Goal: Information Seeking & Learning: Learn about a topic

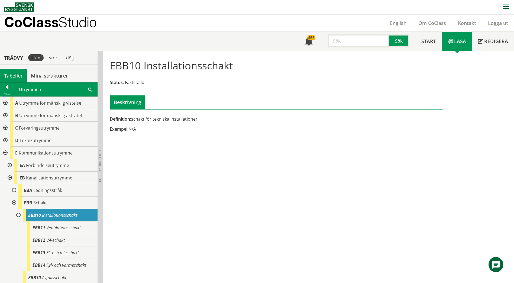
click at [89, 90] on span at bounding box center [90, 89] width 4 height 6
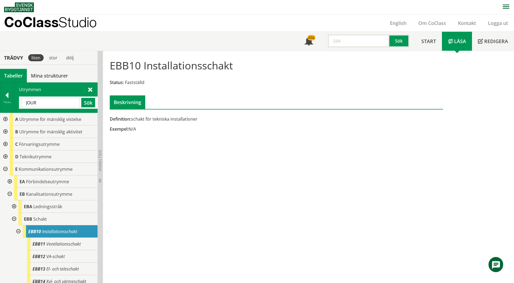
type input "JOUR"
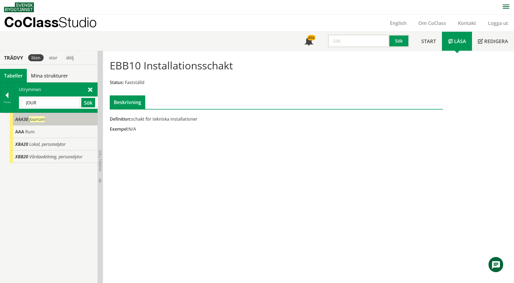
click at [56, 120] on div "AAA30 Jourrum" at bounding box center [54, 119] width 88 height 12
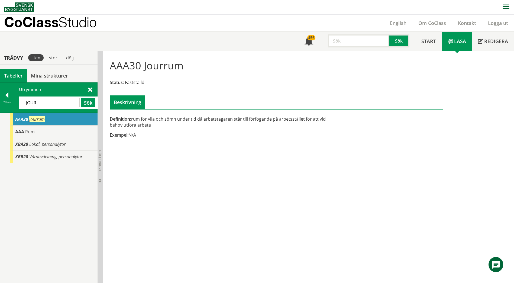
click at [56, 102] on input "JOUR" at bounding box center [51, 102] width 58 height 9
click at [7, 98] on div at bounding box center [7, 96] width 14 height 8
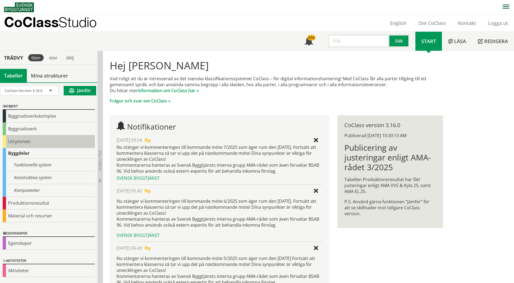
click at [16, 140] on div "Utrymmen" at bounding box center [49, 141] width 92 height 13
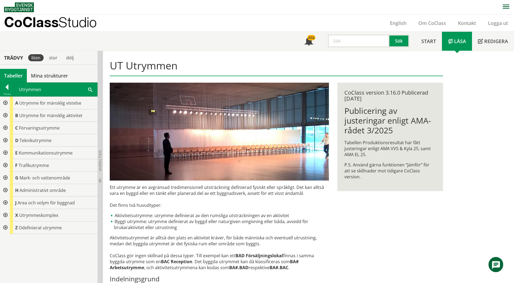
click at [4, 127] on div at bounding box center [5, 128] width 10 height 12
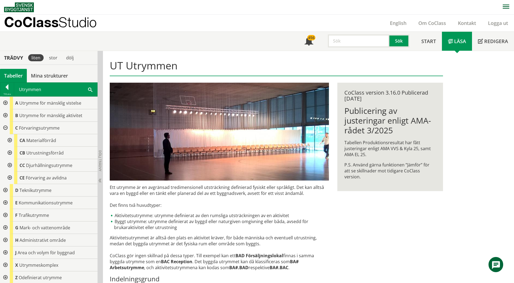
click at [9, 142] on div at bounding box center [9, 140] width 10 height 12
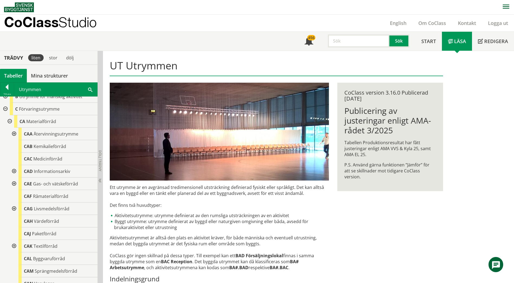
scroll to position [27, 0]
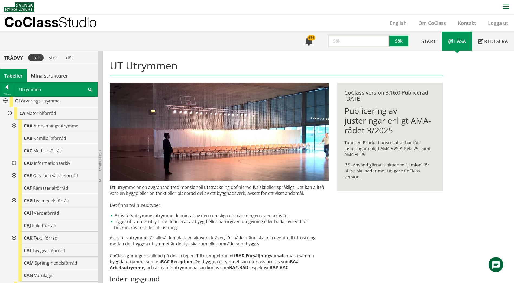
click at [13, 239] on div at bounding box center [14, 238] width 10 height 12
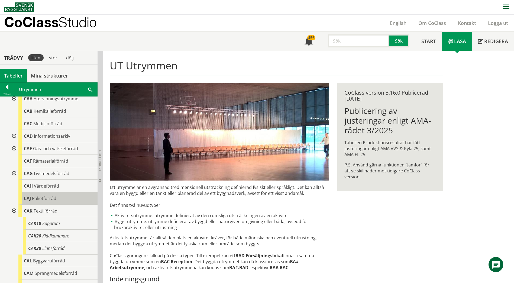
scroll to position [81, 0]
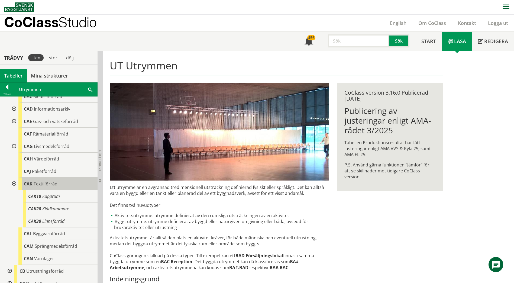
drag, startPoint x: 51, startPoint y: 185, endPoint x: 49, endPoint y: 189, distance: 5.1
click at [49, 189] on div "CAK Textilförråd" at bounding box center [57, 184] width 79 height 12
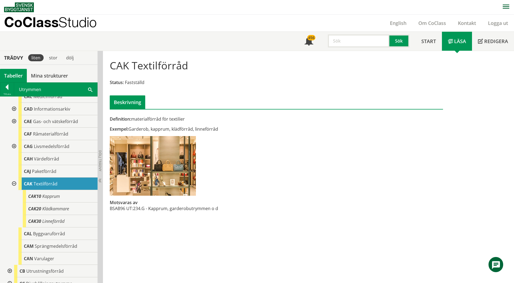
click at [85, 85] on div "Utrymmen Sök" at bounding box center [55, 90] width 83 height 14
click at [91, 94] on div "Utrymmen Sök" at bounding box center [55, 90] width 83 height 14
click at [91, 89] on span at bounding box center [90, 89] width 4 height 6
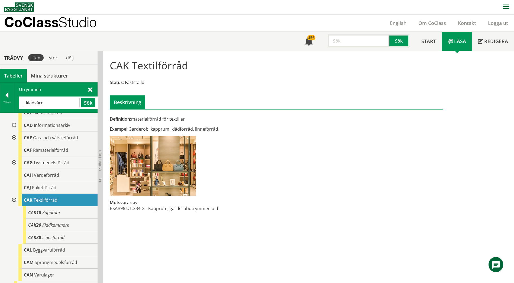
type input "klädvård"
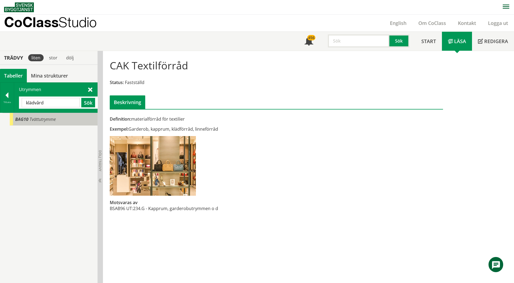
click at [63, 120] on div "BAG10 Tvättutrymme" at bounding box center [54, 119] width 88 height 12
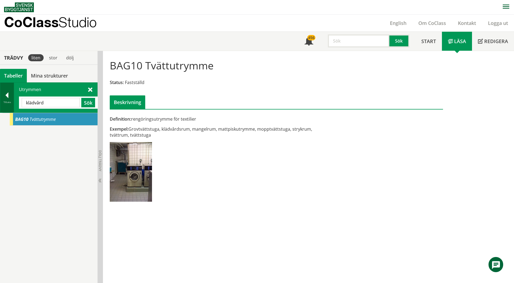
click at [10, 95] on div at bounding box center [7, 96] width 14 height 8
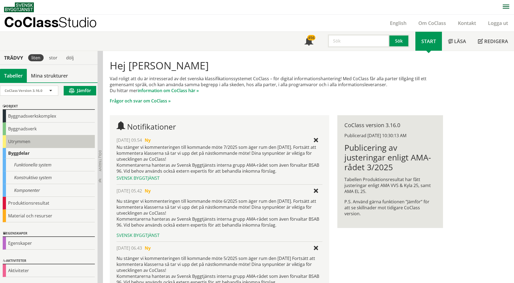
click at [18, 141] on div "Utrymmen" at bounding box center [49, 141] width 92 height 13
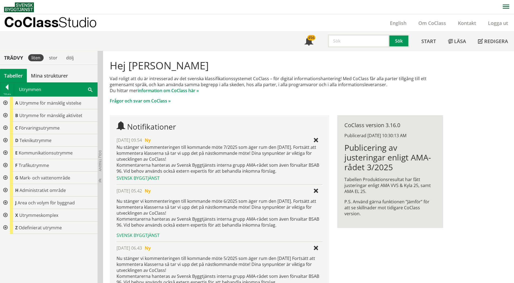
click at [14, 143] on div "D Teknikutrymme" at bounding box center [54, 140] width 88 height 12
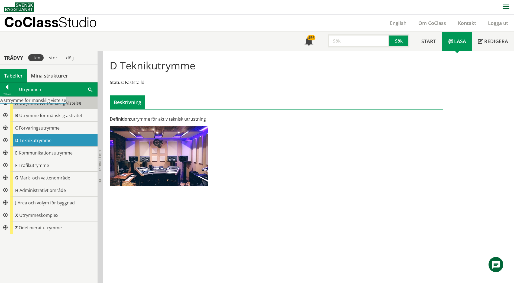
click at [29, 105] on span "Utrymme för mänsklig vistelse" at bounding box center [50, 103] width 62 height 6
click at [6, 102] on div at bounding box center [5, 103] width 10 height 12
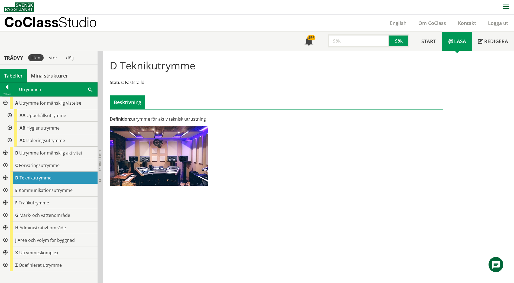
click at [9, 115] on div at bounding box center [9, 115] width 10 height 12
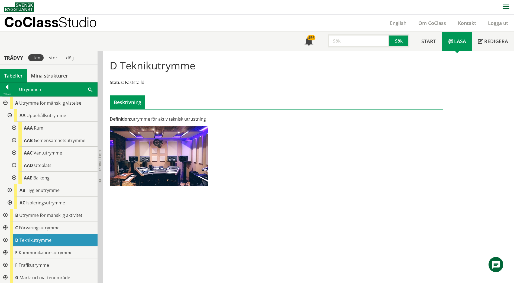
click at [12, 128] on div at bounding box center [14, 128] width 10 height 12
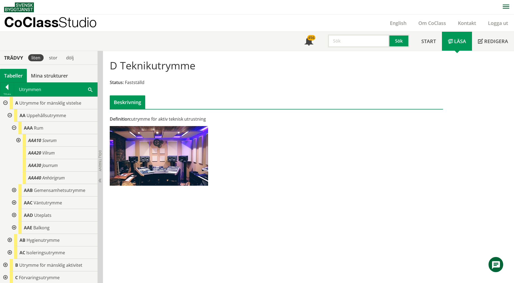
click at [14, 189] on div at bounding box center [14, 190] width 10 height 12
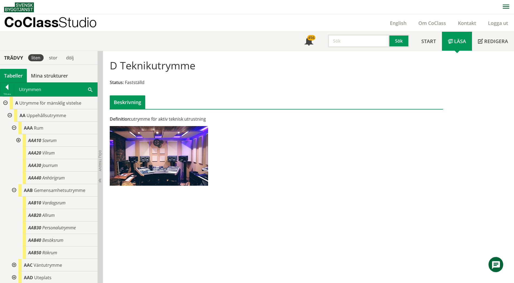
click at [3, 101] on div at bounding box center [5, 103] width 10 height 12
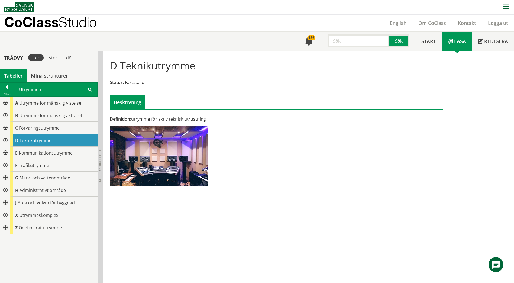
click at [7, 117] on div at bounding box center [5, 115] width 10 height 12
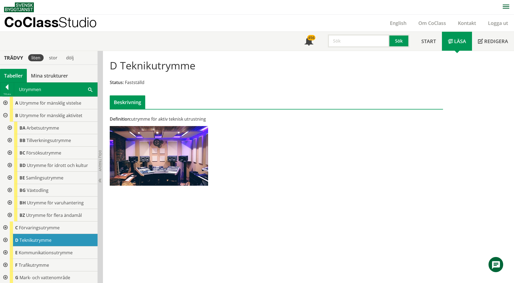
click at [10, 140] on div at bounding box center [9, 140] width 10 height 12
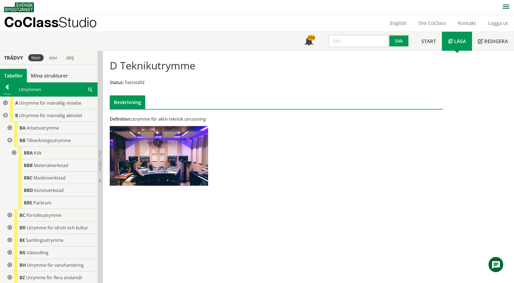
click at [14, 154] on div at bounding box center [14, 153] width 10 height 12
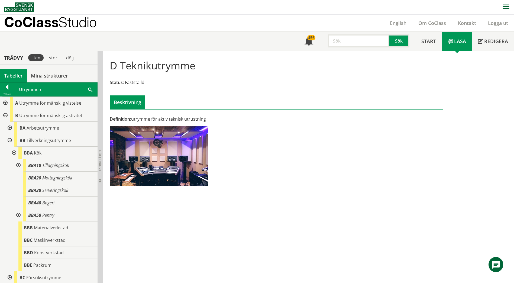
click at [18, 165] on div at bounding box center [18, 165] width 10 height 12
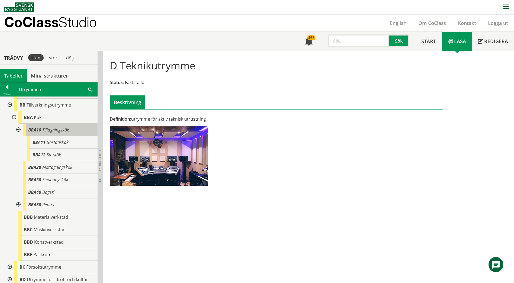
scroll to position [27, 0]
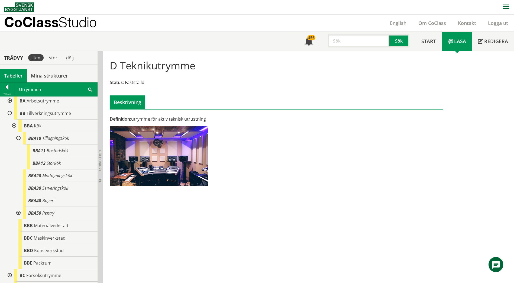
click at [18, 214] on div at bounding box center [18, 213] width 10 height 12
click at [47, 226] on span "Kokvrå" at bounding box center [53, 226] width 13 height 6
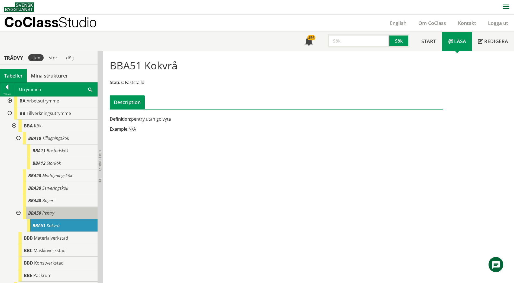
click at [70, 210] on div "BBA50 Pentry" at bounding box center [60, 213] width 75 height 12
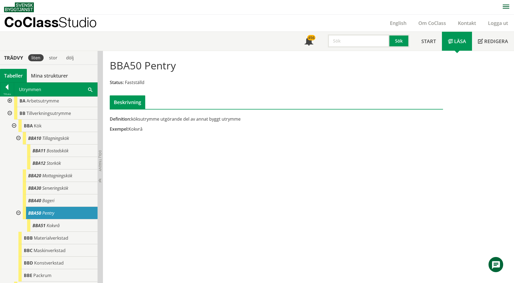
click at [20, 212] on div at bounding box center [18, 213] width 10 height 12
click at [54, 152] on span "Bostadskök" at bounding box center [58, 151] width 22 height 6
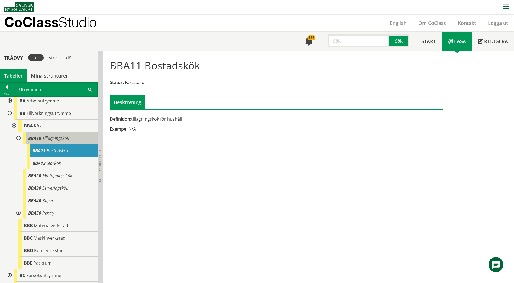
click at [57, 138] on span "Tillagningskök" at bounding box center [55, 138] width 27 height 6
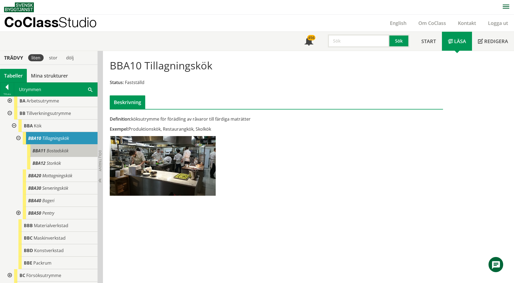
click at [59, 150] on span "Bostadskök" at bounding box center [58, 151] width 22 height 6
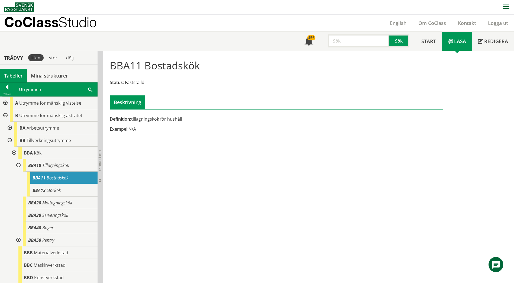
click at [6, 102] on div at bounding box center [5, 103] width 10 height 12
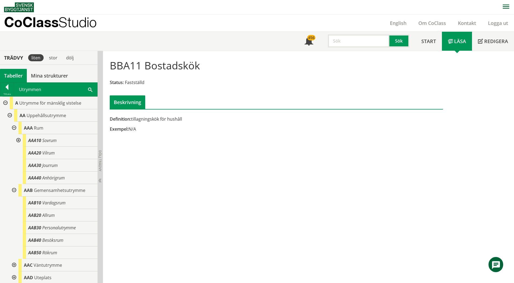
click at [20, 141] on div at bounding box center [18, 140] width 10 height 12
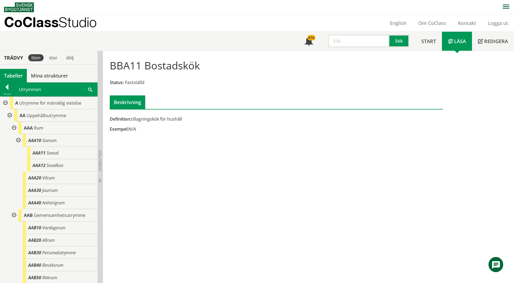
click at [20, 140] on div at bounding box center [18, 140] width 10 height 12
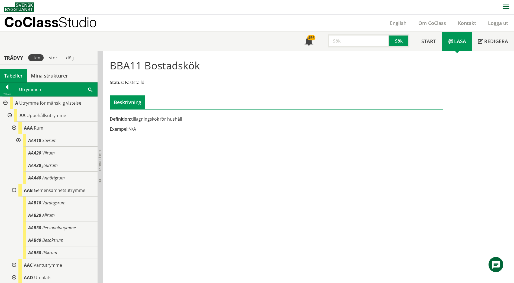
click at [14, 127] on div at bounding box center [14, 128] width 10 height 12
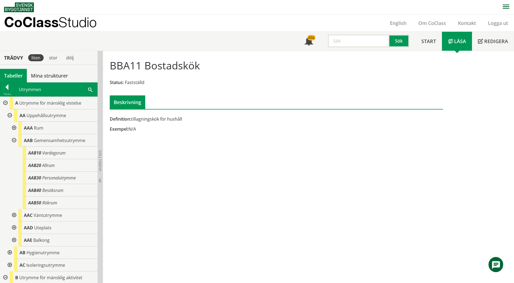
click at [14, 139] on div at bounding box center [14, 140] width 10 height 12
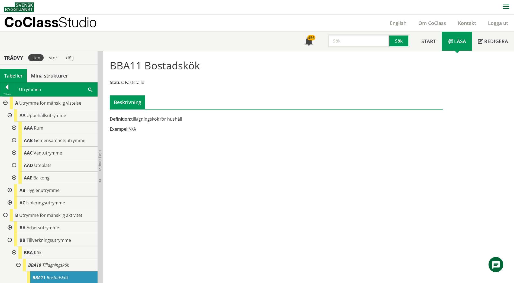
click at [4, 104] on div at bounding box center [5, 103] width 10 height 12
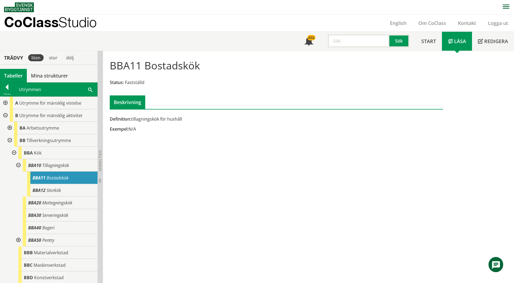
click at [18, 240] on div at bounding box center [18, 240] width 10 height 12
click at [47, 252] on span "Kokvrå" at bounding box center [53, 253] width 13 height 6
